Goal: Information Seeking & Learning: Learn about a topic

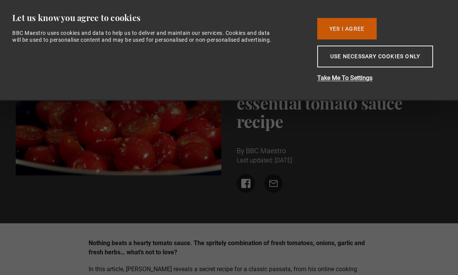
click at [357, 25] on button "Yes I Agree" at bounding box center [346, 28] width 59 height 21
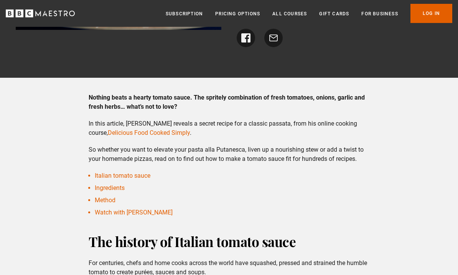
scroll to position [145, 0]
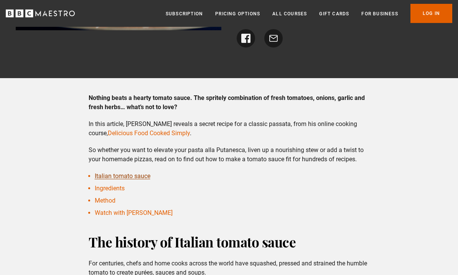
click at [136, 173] on link "Italian tomato sauce" at bounding box center [123, 176] width 56 height 7
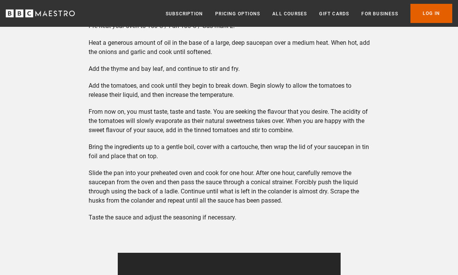
scroll to position [771, 0]
click at [391, 224] on div "Nothing beats a hearty tomato sauce. The spritely combination of fresh tomatoes…" at bounding box center [229, 198] width 458 height 1461
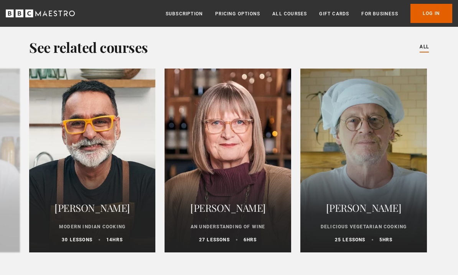
scroll to position [1409, 0]
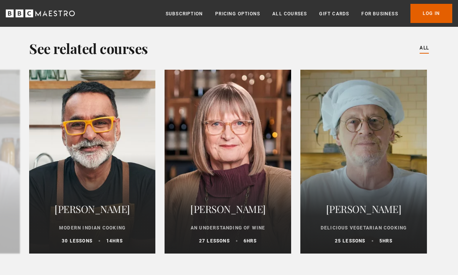
click at [372, 191] on div "Marco Pierre White Delicious Vegetarian Cooking 25 lessons 5 hrs" at bounding box center [363, 222] width 127 height 63
click at [382, 200] on h2 "[PERSON_NAME]" at bounding box center [364, 209] width 108 height 18
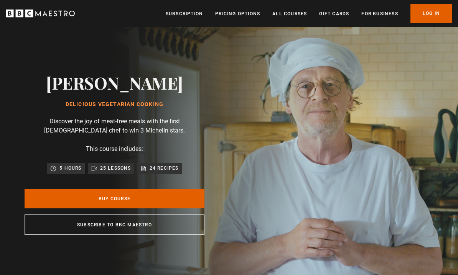
scroll to position [0, 266]
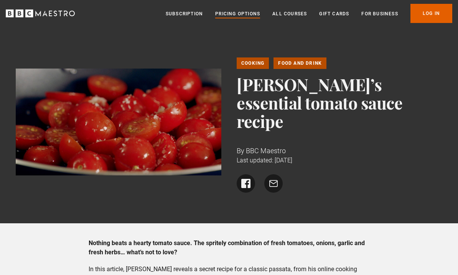
click at [252, 17] on link "Pricing Options" at bounding box center [237, 14] width 45 height 8
